Goal: Information Seeking & Learning: Learn about a topic

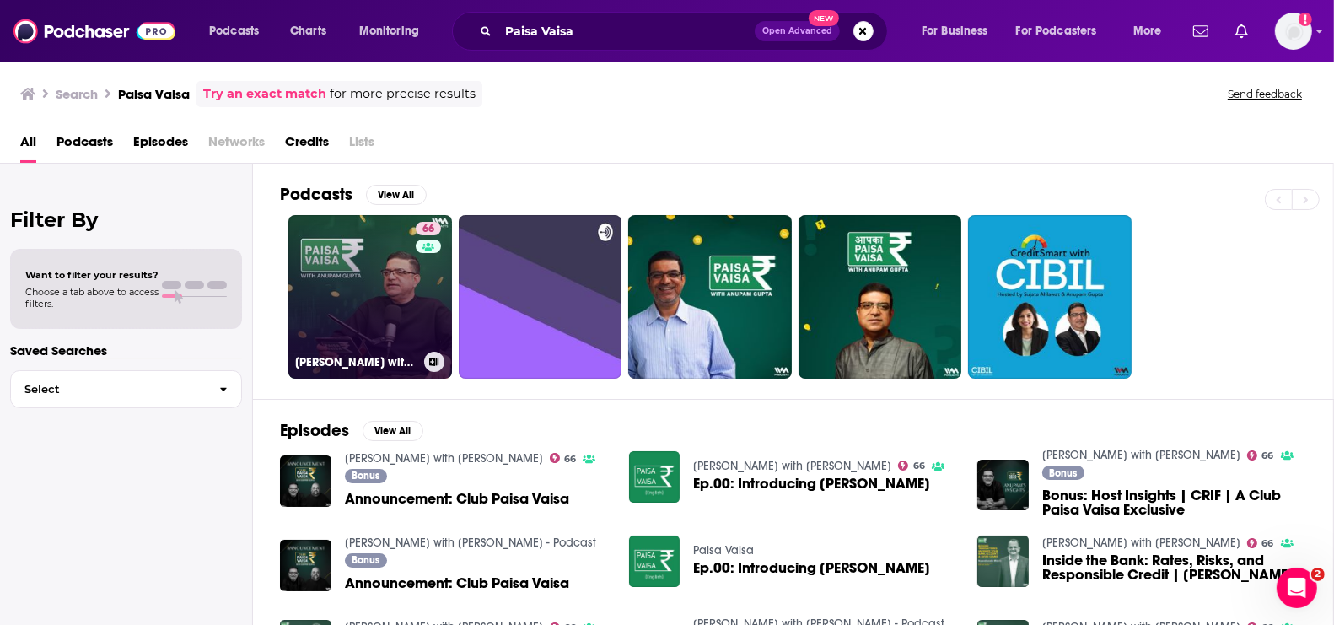
click at [347, 248] on link "66 [PERSON_NAME] with [PERSON_NAME]" at bounding box center [370, 297] width 164 height 164
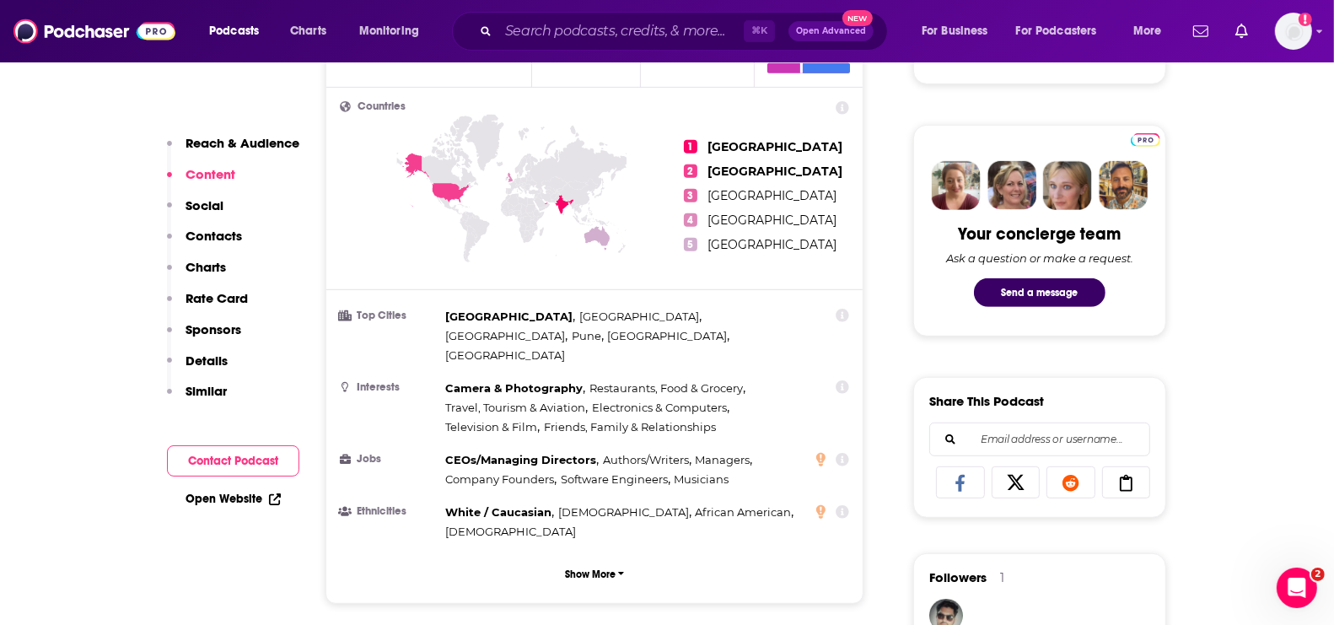
scroll to position [781, 0]
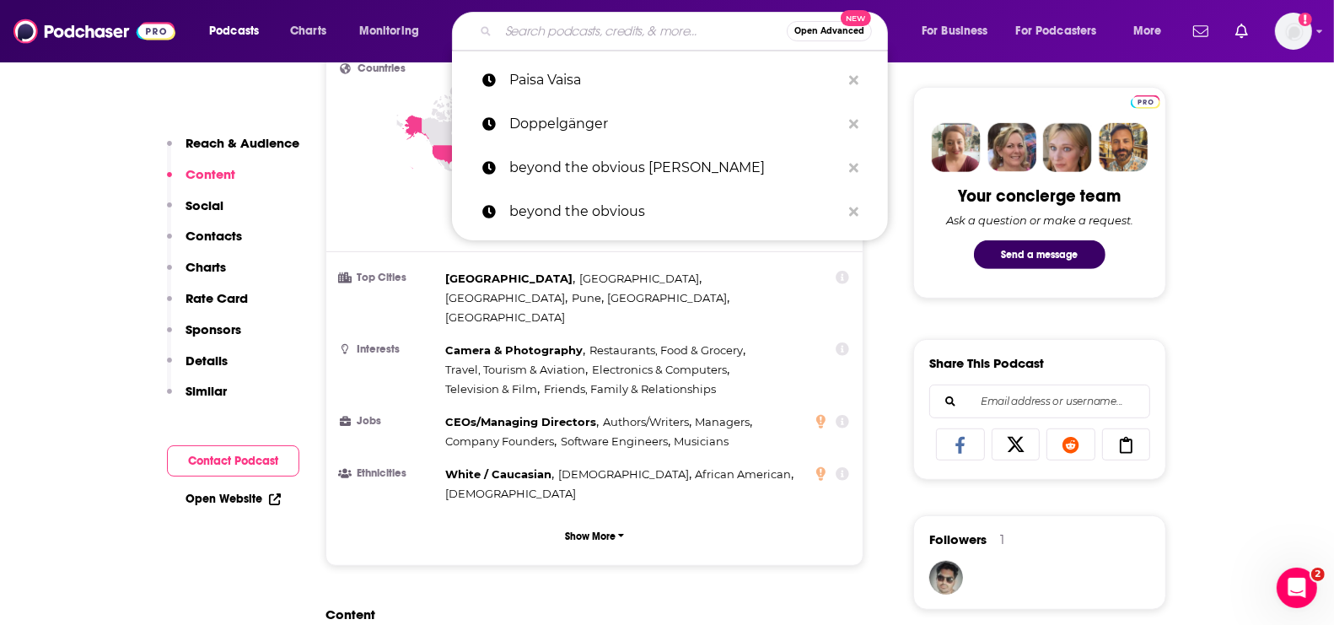
click at [564, 35] on input "Search podcasts, credits, & more..." at bounding box center [642, 31] width 288 height 27
paste input "Think School"
type input "Think School"
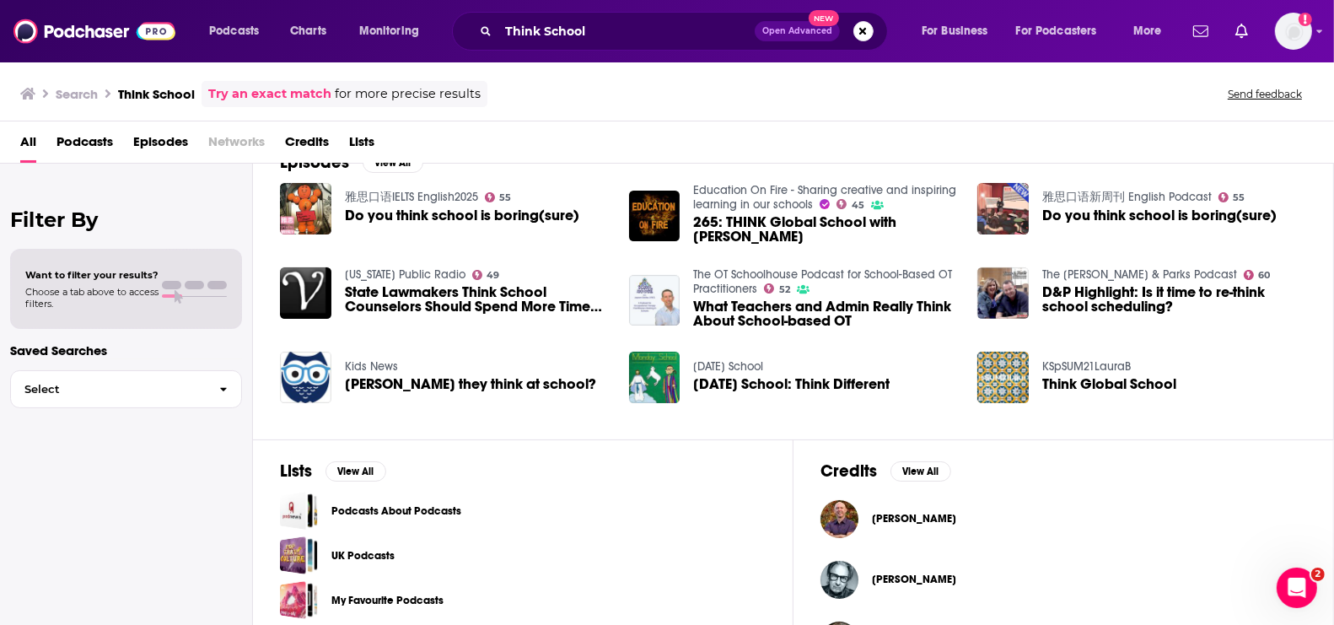
scroll to position [325, 0]
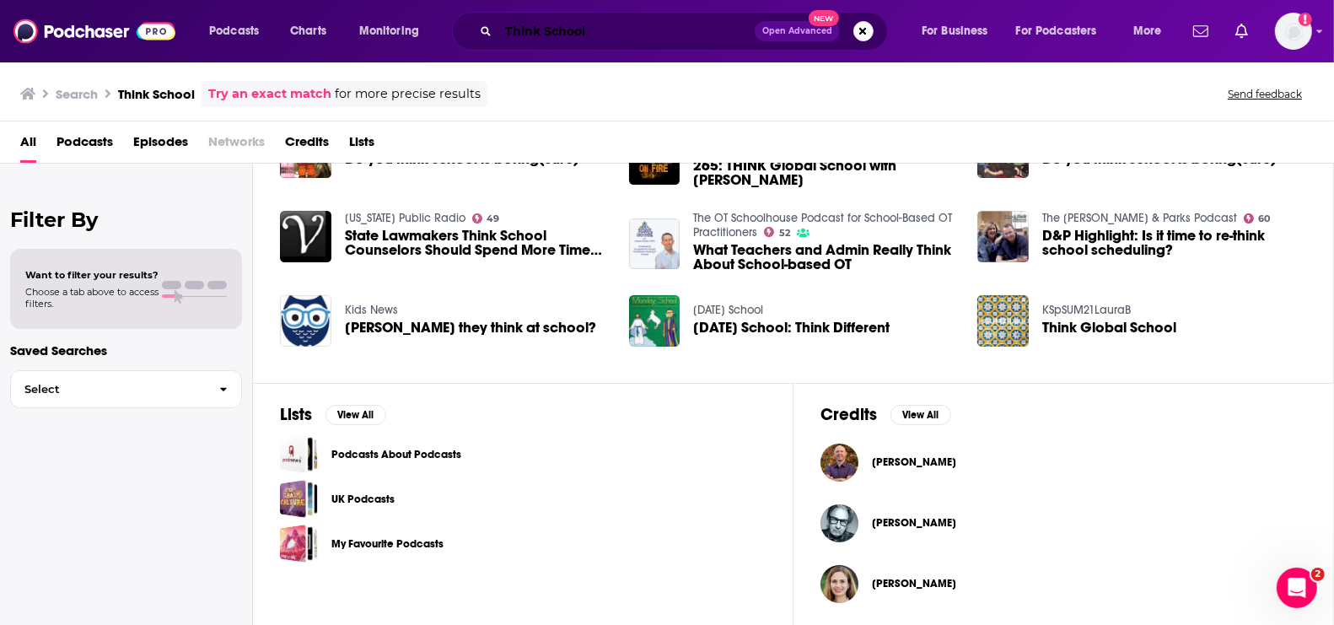
click at [594, 33] on input "Think School" at bounding box center [626, 31] width 256 height 27
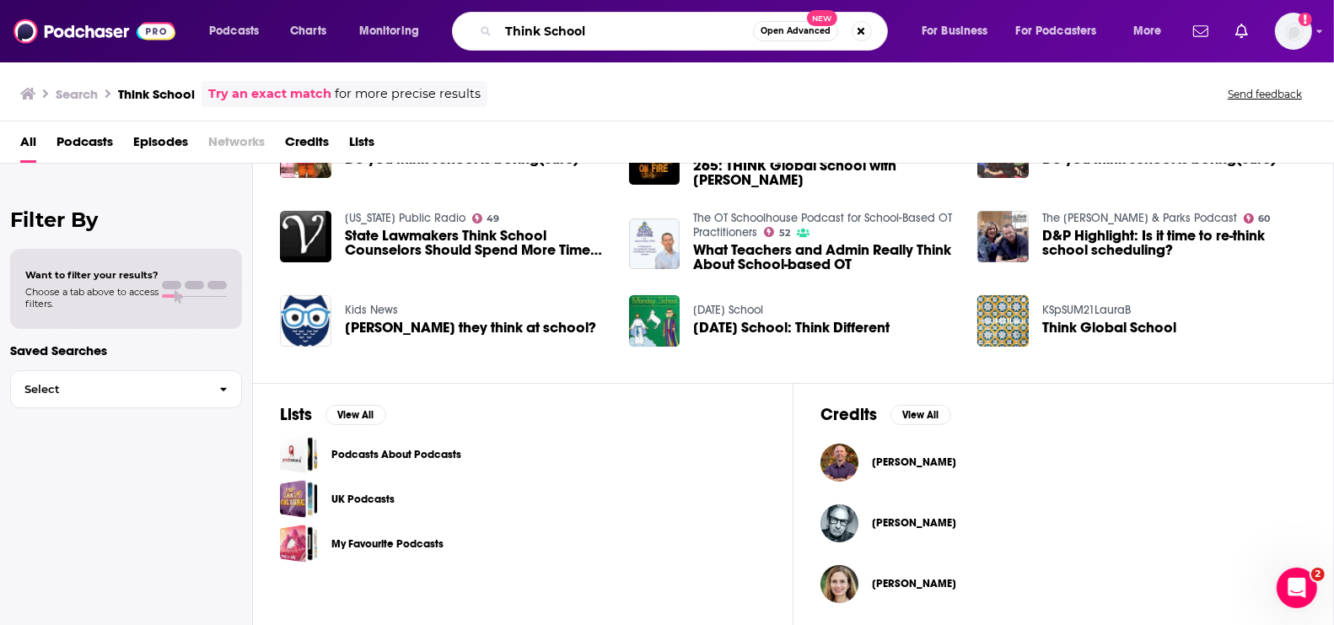
scroll to position [0, 0]
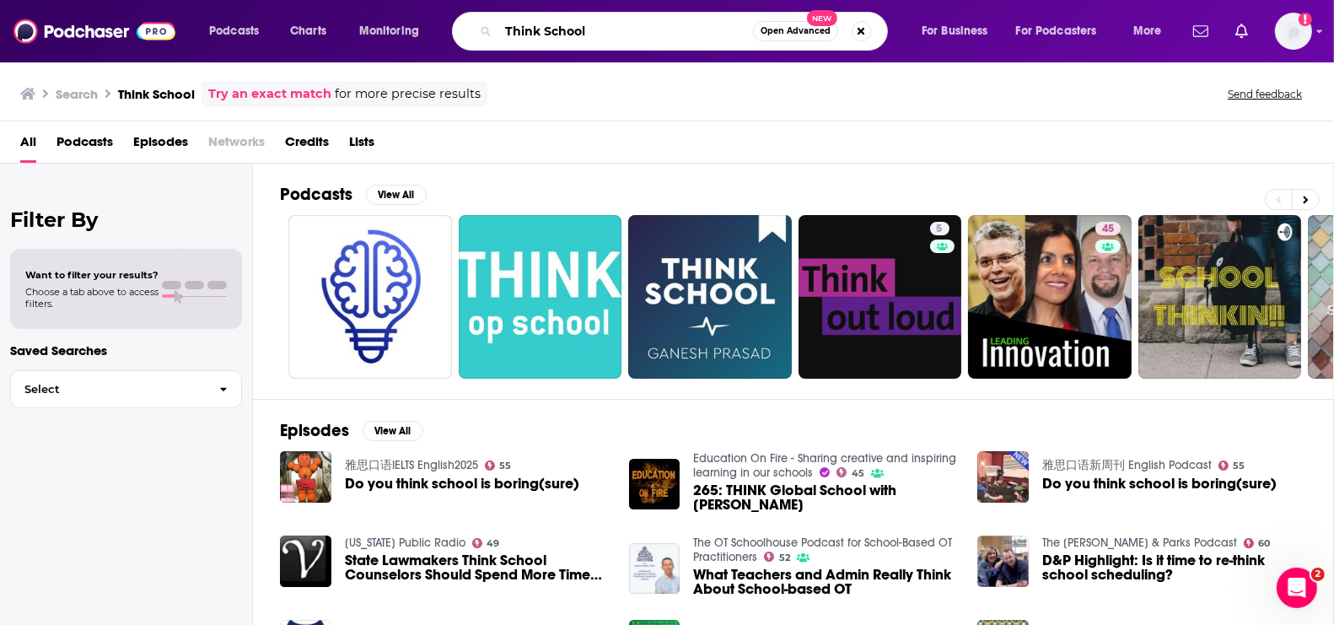
drag, startPoint x: 610, startPoint y: 31, endPoint x: 460, endPoint y: 31, distance: 150.1
click at [460, 31] on div "Think School Open Advanced New" at bounding box center [670, 31] width 436 height 39
type input "indian business podcast"
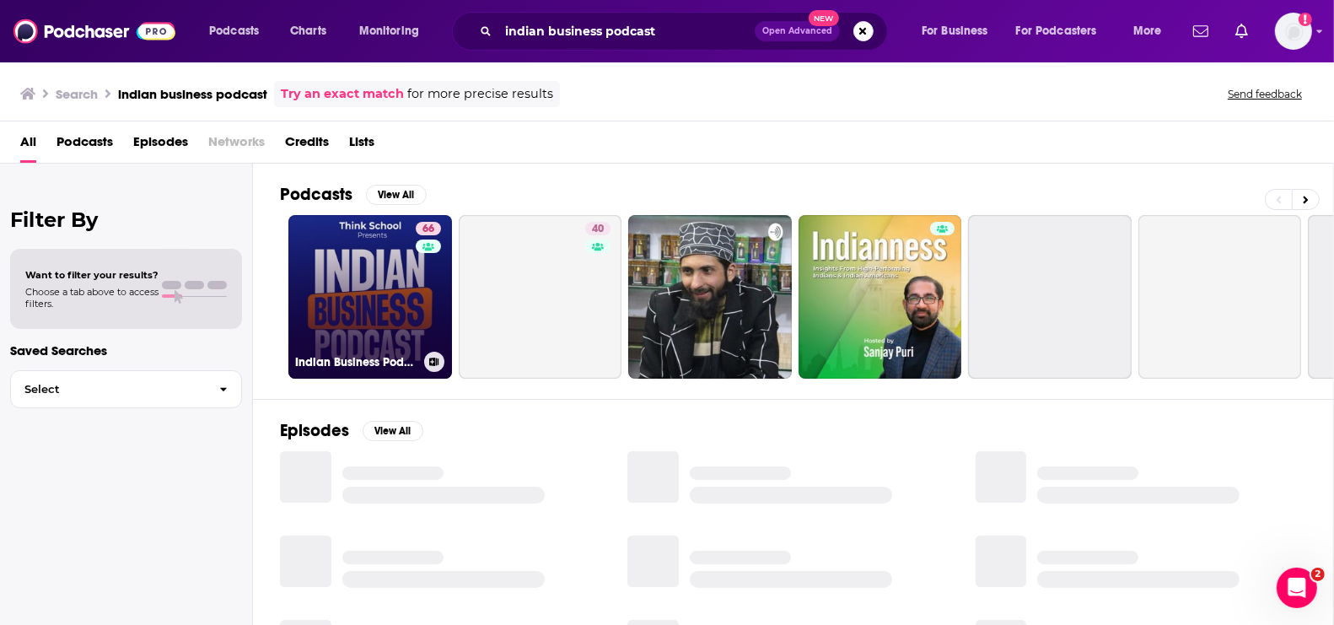
click at [417, 278] on div "66" at bounding box center [431, 287] width 30 height 130
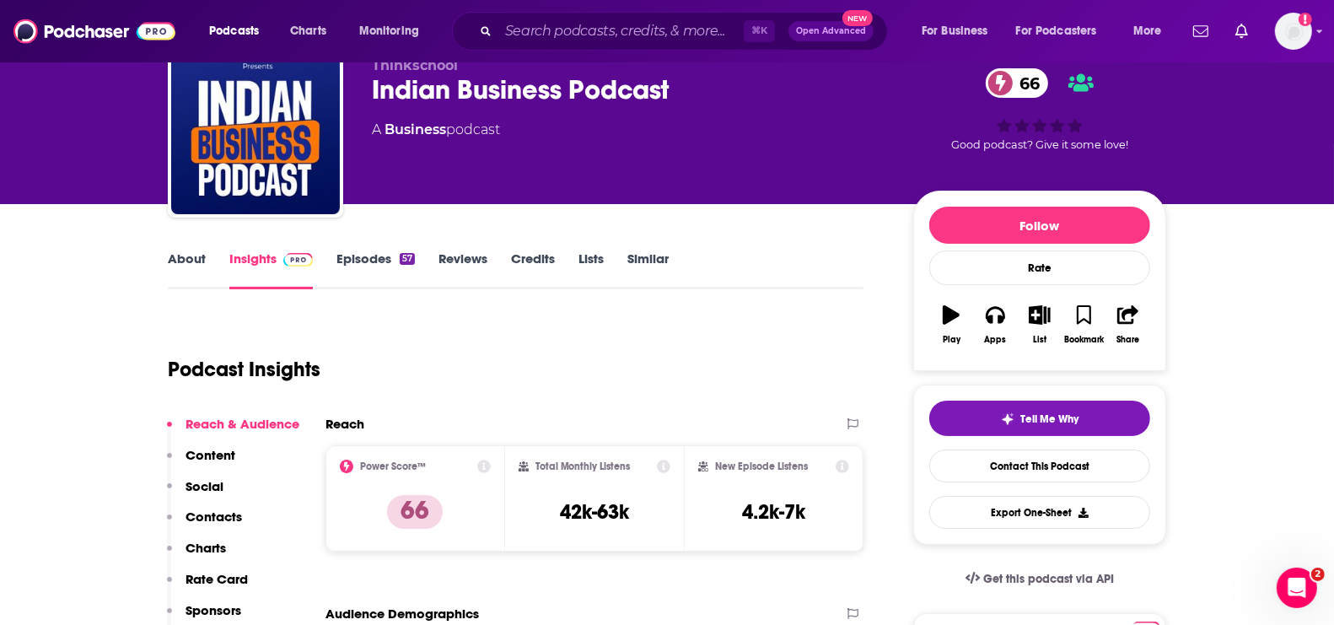
scroll to position [79, 0]
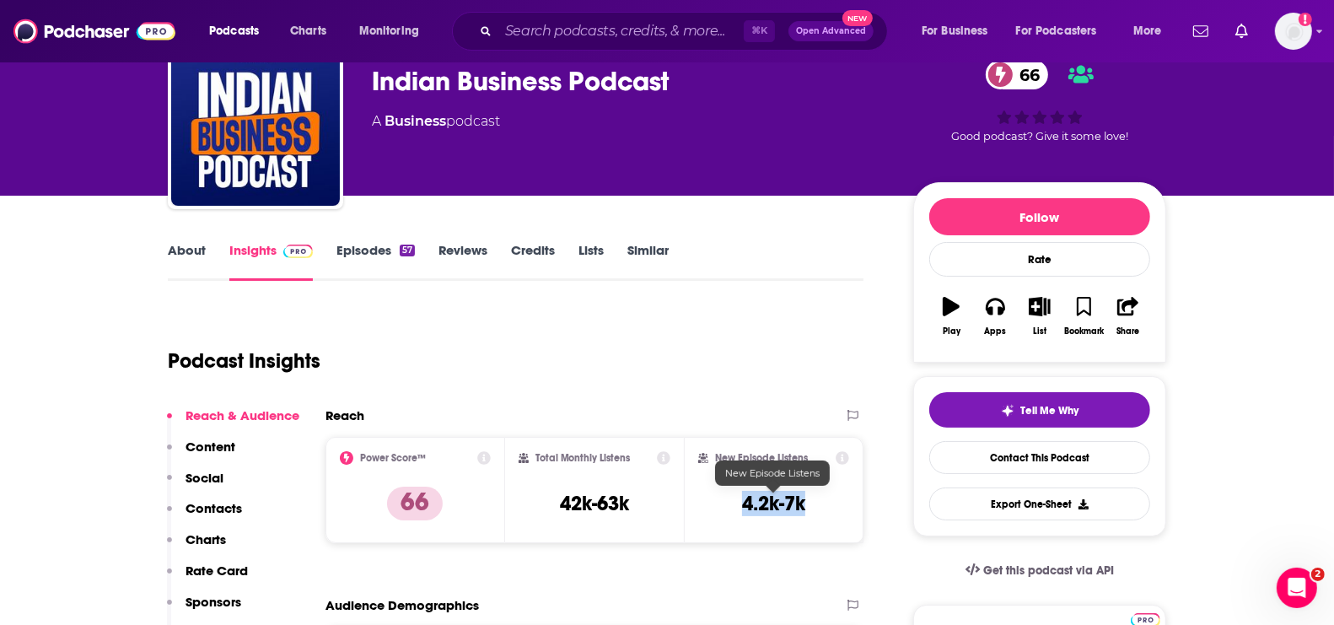
drag, startPoint x: 742, startPoint y: 501, endPoint x: 806, endPoint y: 501, distance: 64.1
click at [805, 501] on h3 "4.2k-7k" at bounding box center [773, 503] width 63 height 25
click at [621, 26] on input "Search podcasts, credits, & more..." at bounding box center [620, 31] width 245 height 27
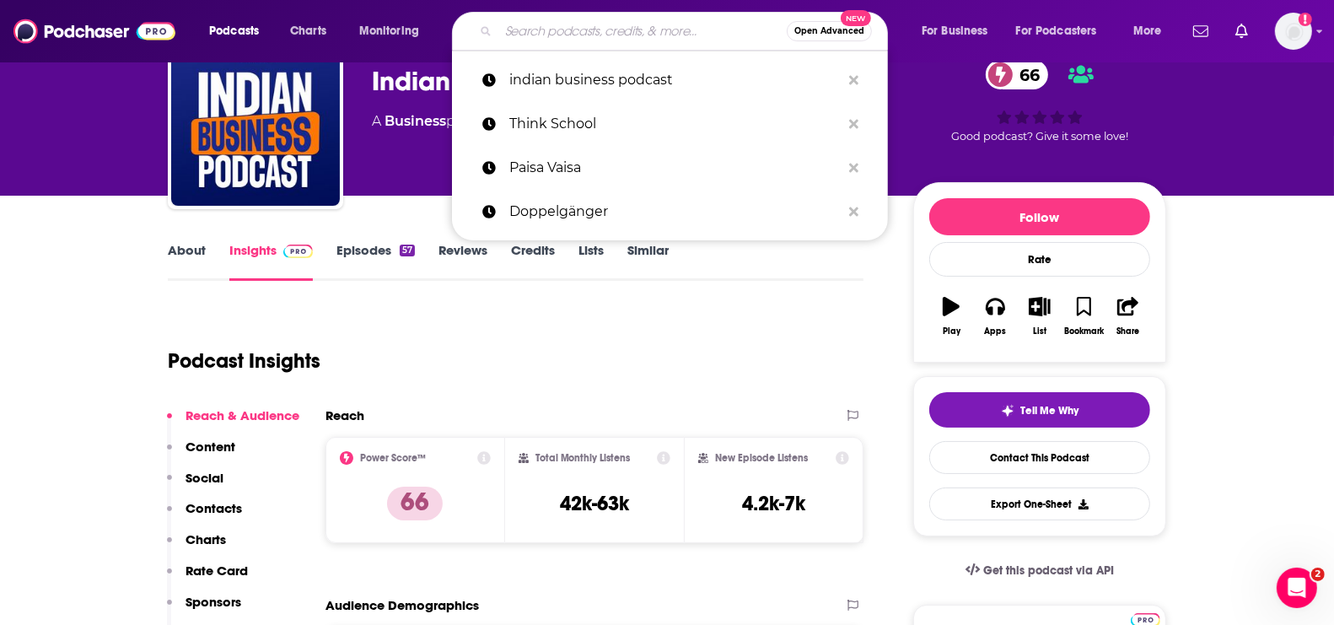
paste input "Zero1 Network"
type input "Zero1 Network"
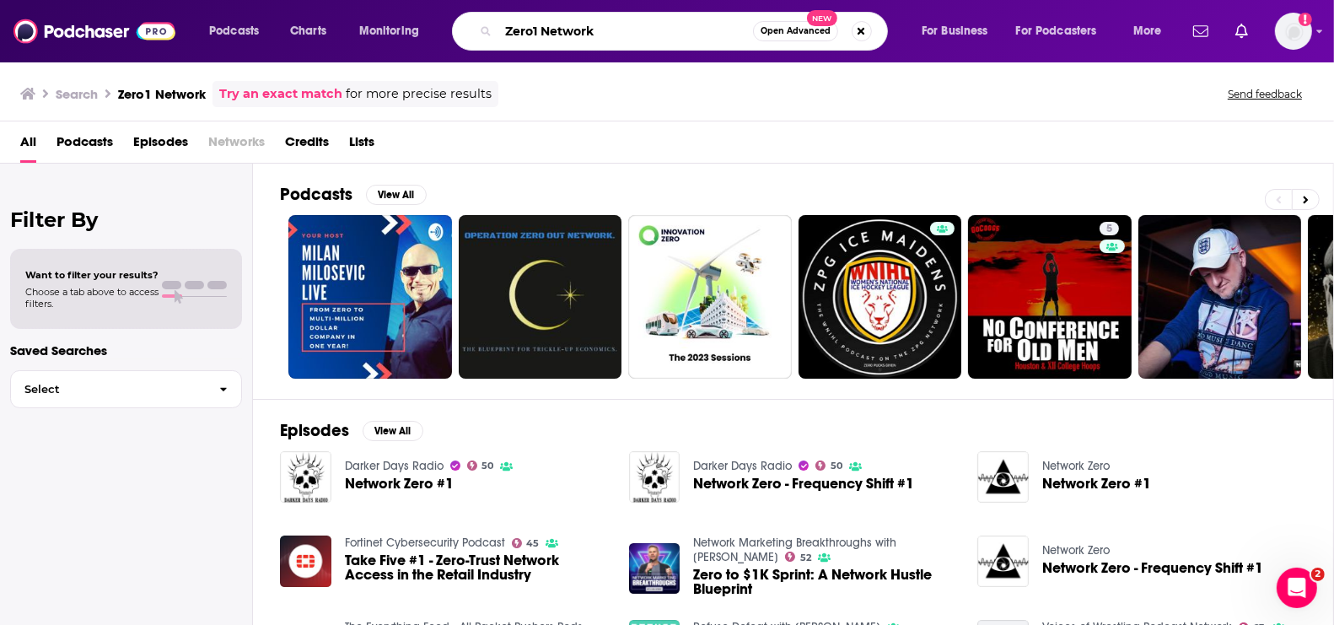
drag, startPoint x: 618, startPoint y: 29, endPoint x: 422, endPoint y: 29, distance: 195.6
click at [422, 29] on div "Podcasts Charts Monitoring Zero1 Network Open Advanced New For Business For Pod…" at bounding box center [687, 31] width 981 height 39
paste input "[PERSON_NAME]"
type input "[PERSON_NAME]"
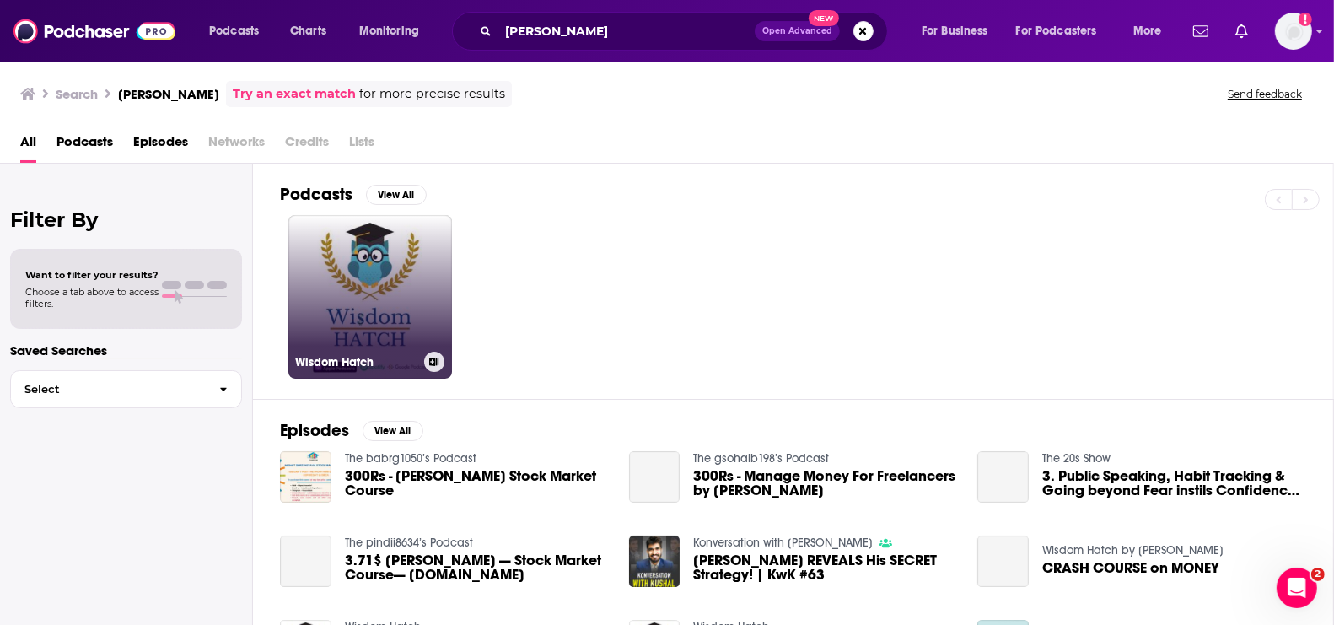
click at [395, 285] on link "Wisdom Hatch" at bounding box center [370, 297] width 164 height 164
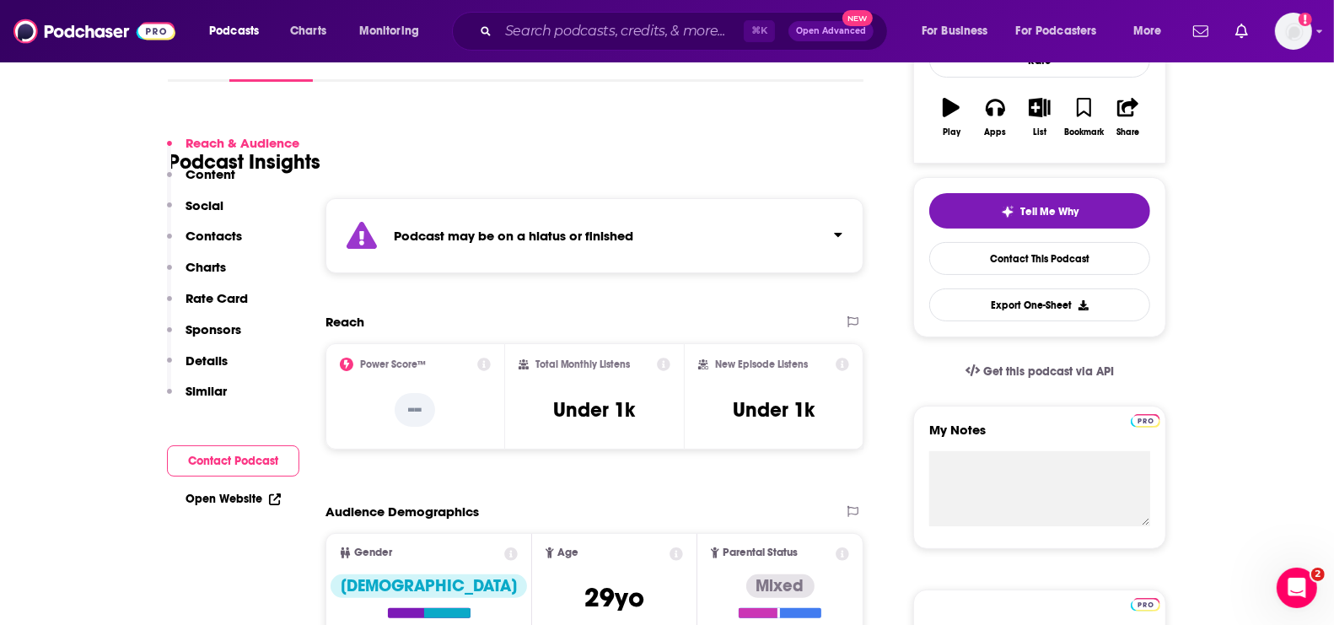
scroll to position [317, 0]
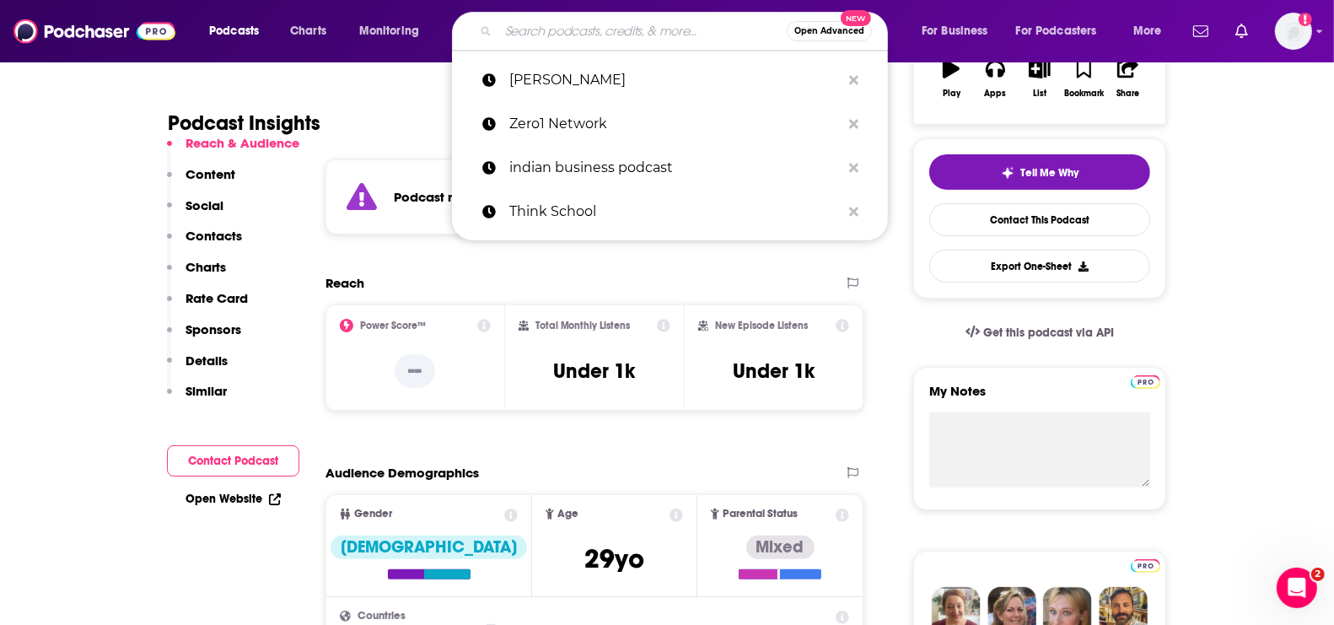
click at [546, 40] on input "Search podcasts, credits, & more..." at bounding box center [642, 31] width 288 height 27
paste input "[PERSON_NAME]"
type input "[PERSON_NAME]"
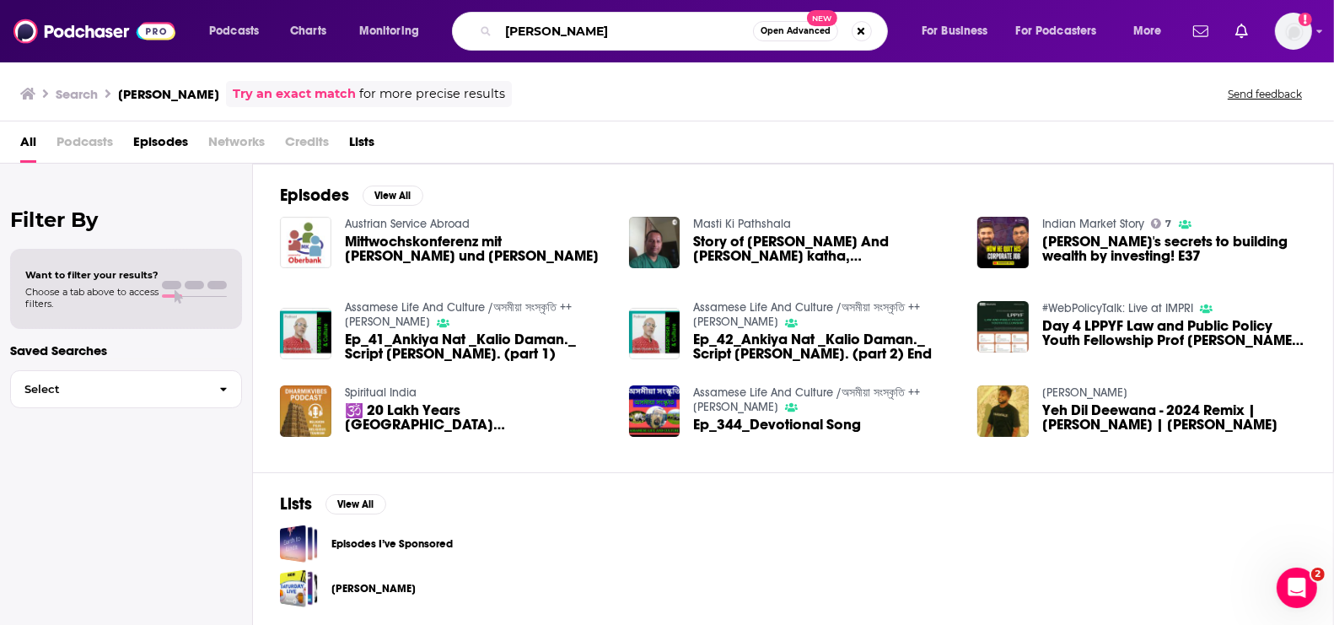
click at [611, 33] on input "[PERSON_NAME]" at bounding box center [625, 31] width 255 height 27
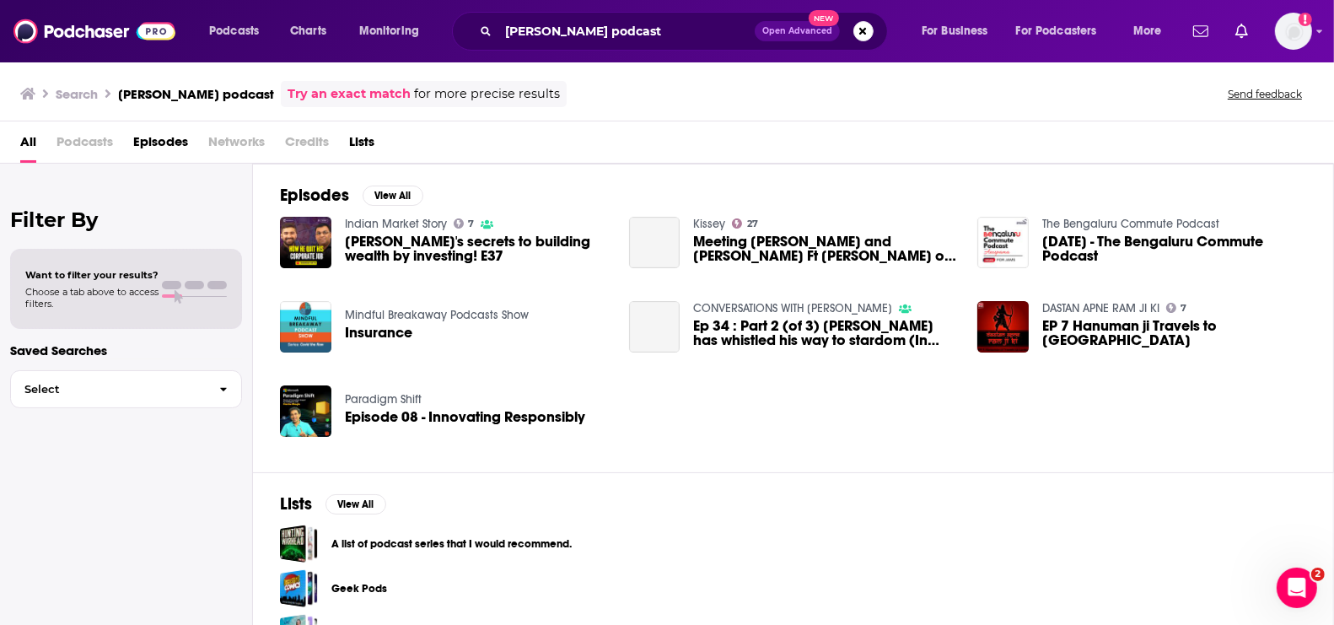
scroll to position [42, 0]
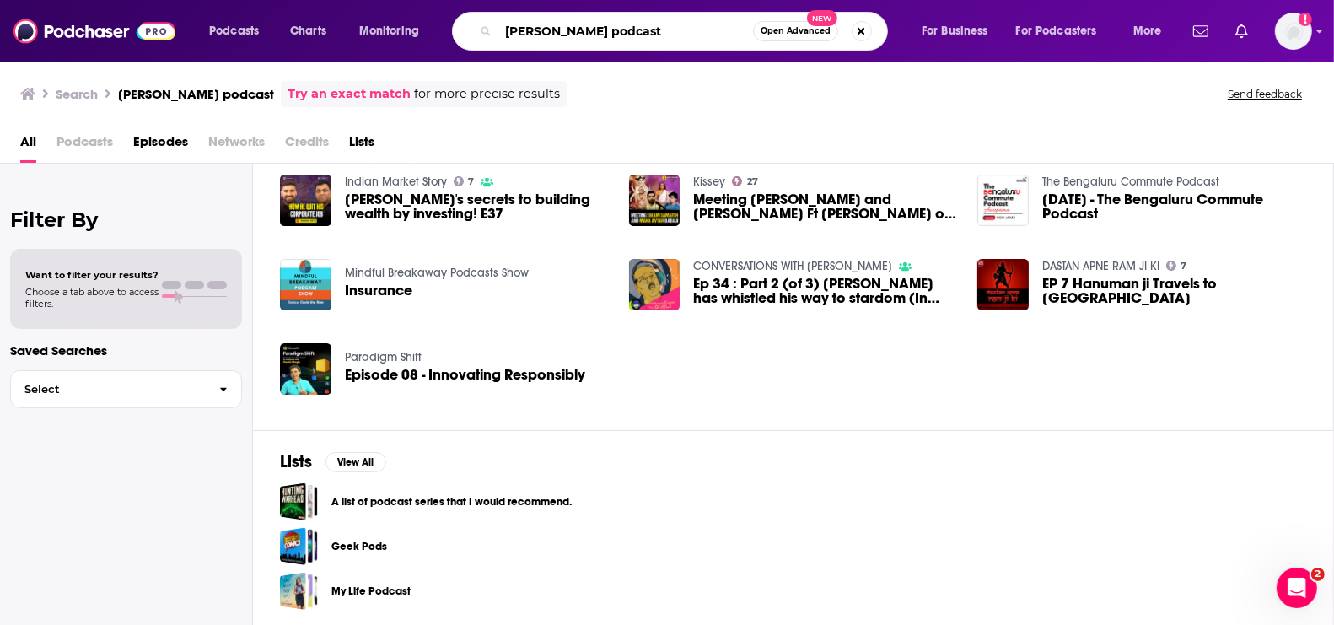
drag, startPoint x: 654, startPoint y: 26, endPoint x: 455, endPoint y: 26, distance: 199.0
click at [455, 26] on div "[PERSON_NAME] podcast Open Advanced New" at bounding box center [670, 31] width 436 height 39
paste input "[PERSON_NAME]"
type input "[PERSON_NAME]"
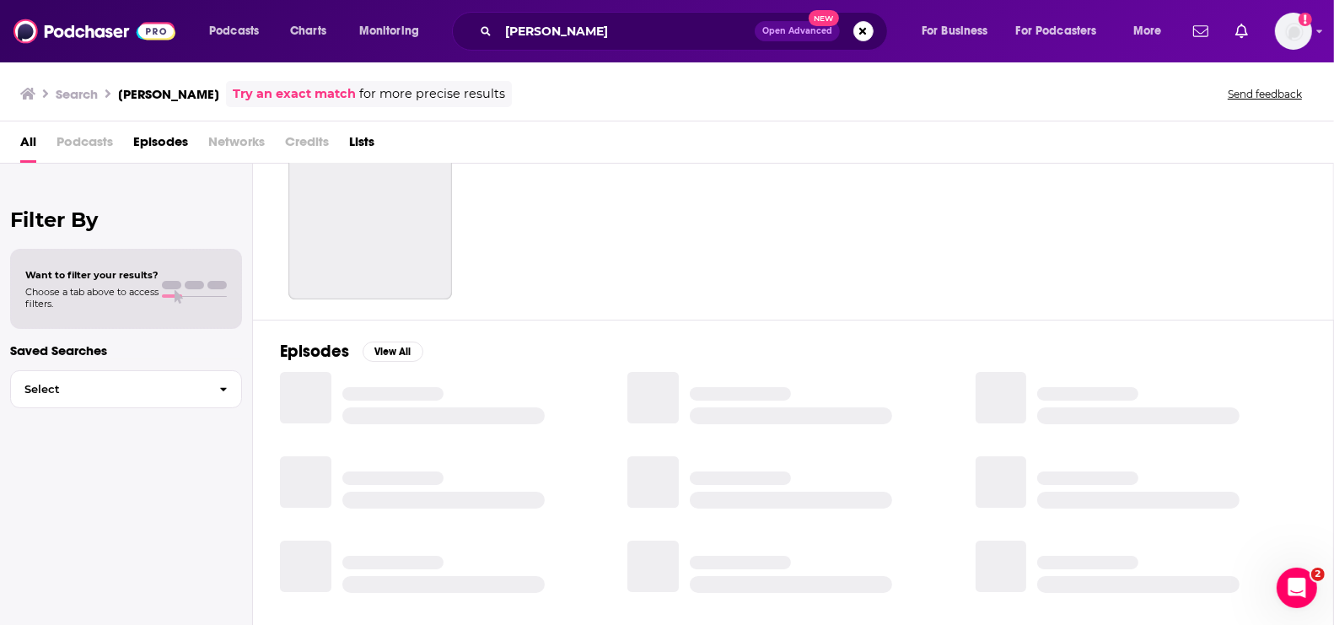
scroll to position [77, 0]
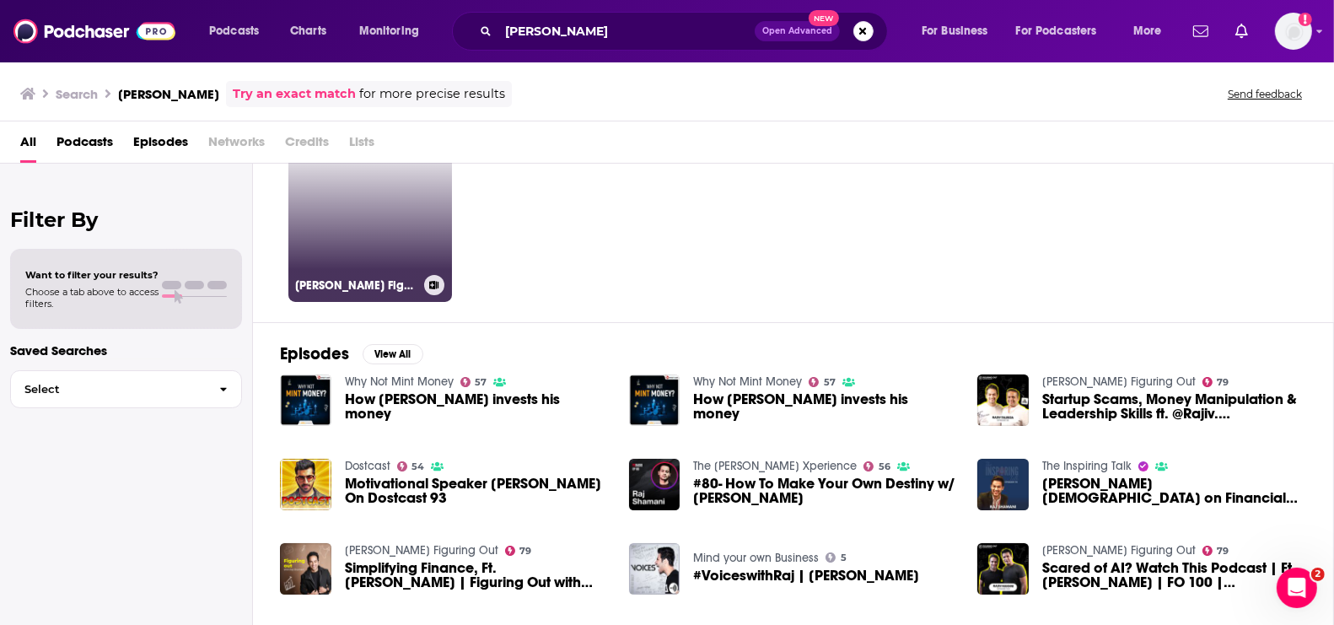
click at [371, 223] on link "79 [PERSON_NAME] Figuring Out" at bounding box center [370, 220] width 164 height 164
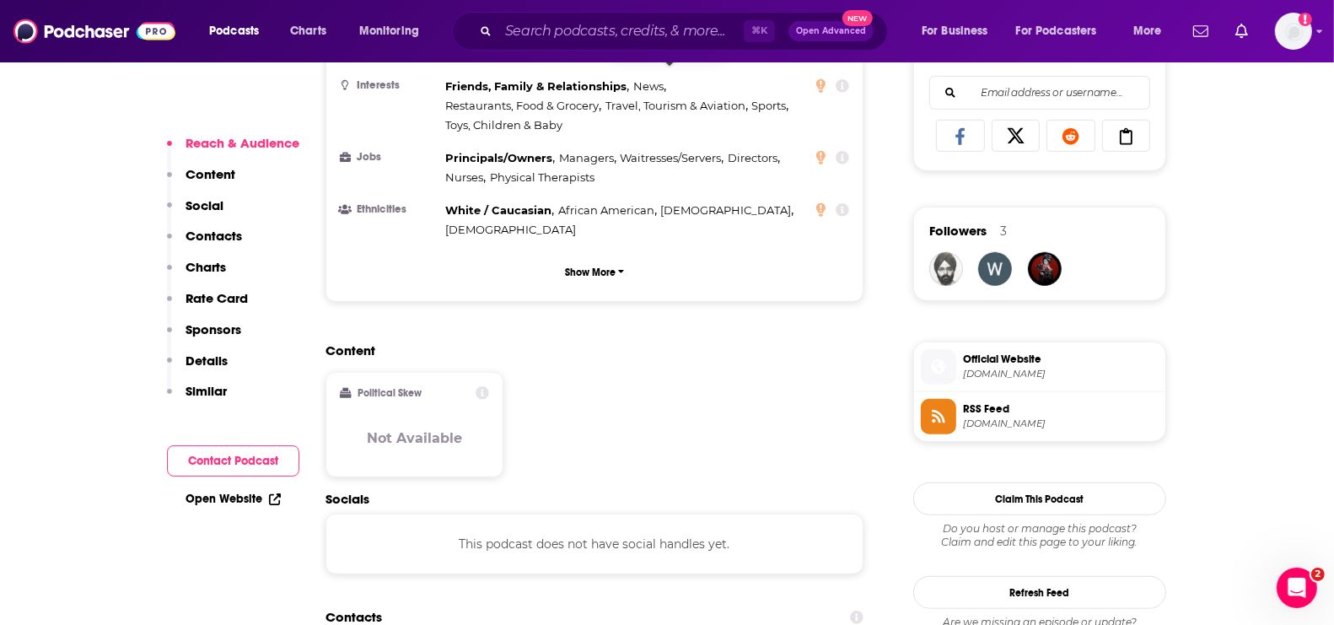
scroll to position [1147, 0]
